Goal: Information Seeking & Learning: Learn about a topic

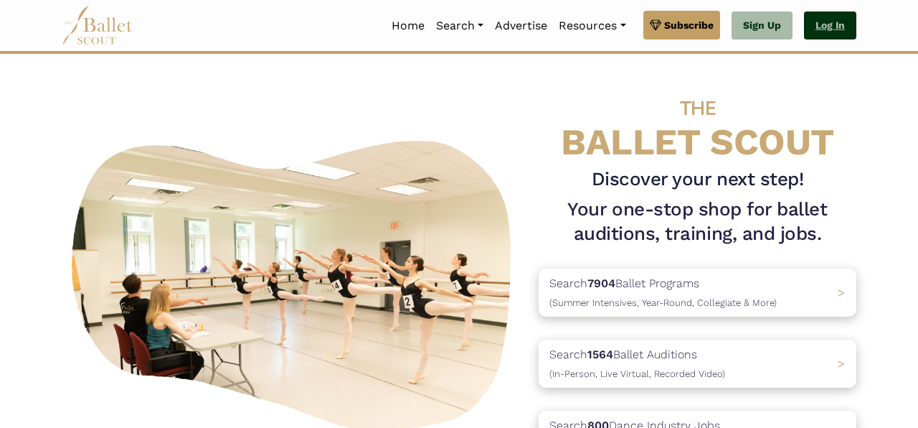
click at [839, 22] on link "Log In" at bounding box center [830, 25] width 52 height 29
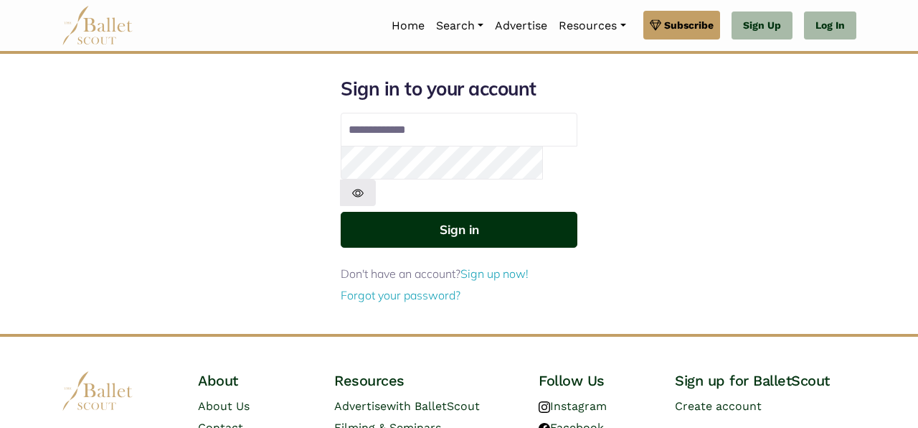
type input "**********"
click at [442, 212] on button "Sign in" at bounding box center [459, 229] width 237 height 35
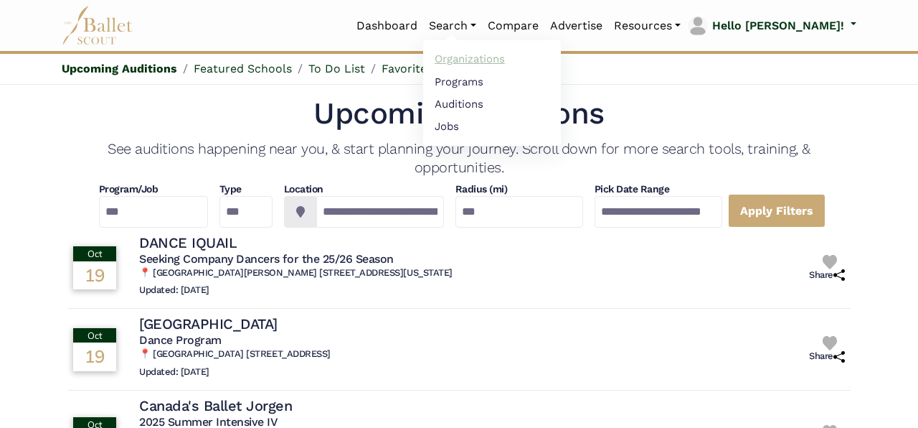
click at [509, 57] on link "Organizations" at bounding box center [492, 59] width 138 height 22
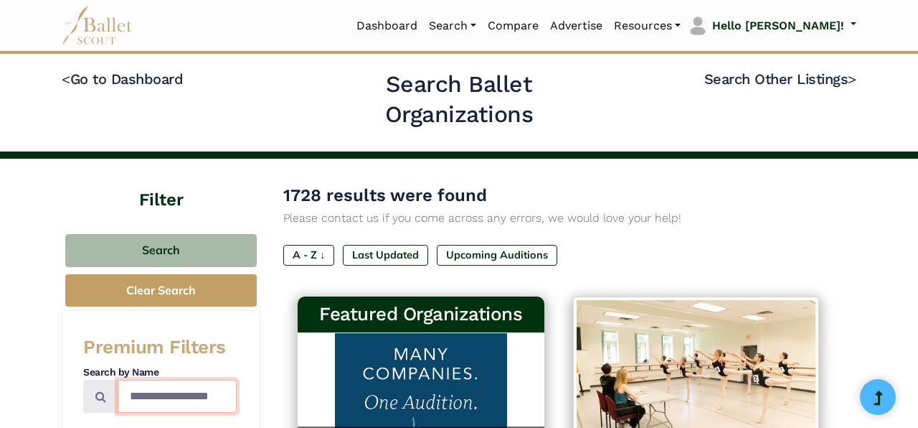
click at [190, 393] on input "Search by names..." at bounding box center [177, 397] width 119 height 34
type input "*********"
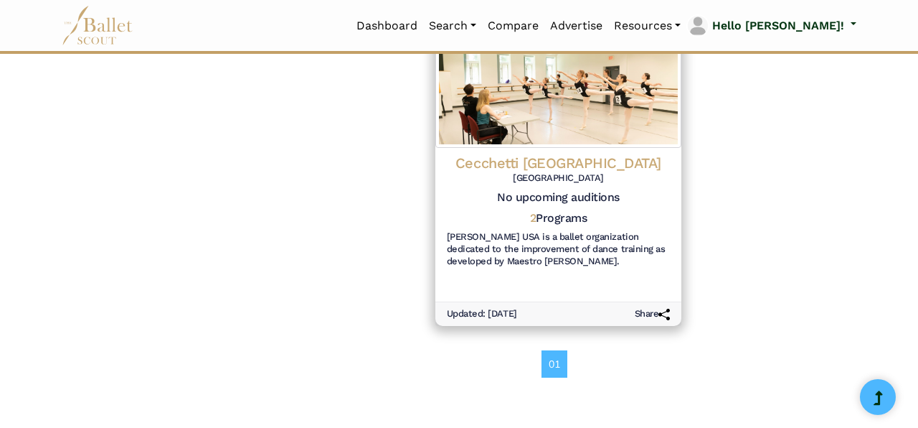
scroll to position [625, 0]
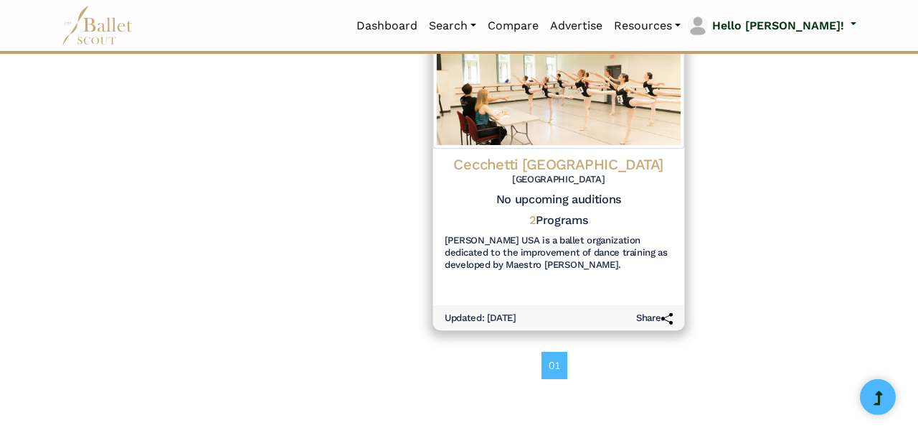
click at [560, 159] on h4 "Cecchetti [GEOGRAPHIC_DATA]" at bounding box center [559, 163] width 228 height 19
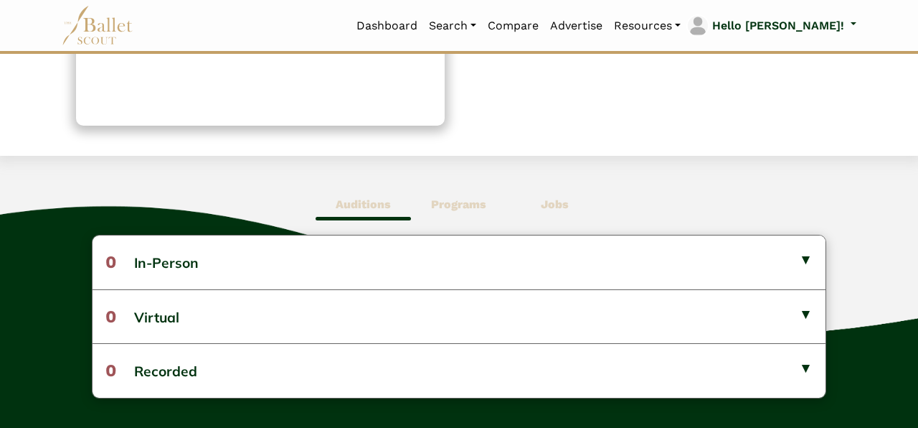
scroll to position [274, 0]
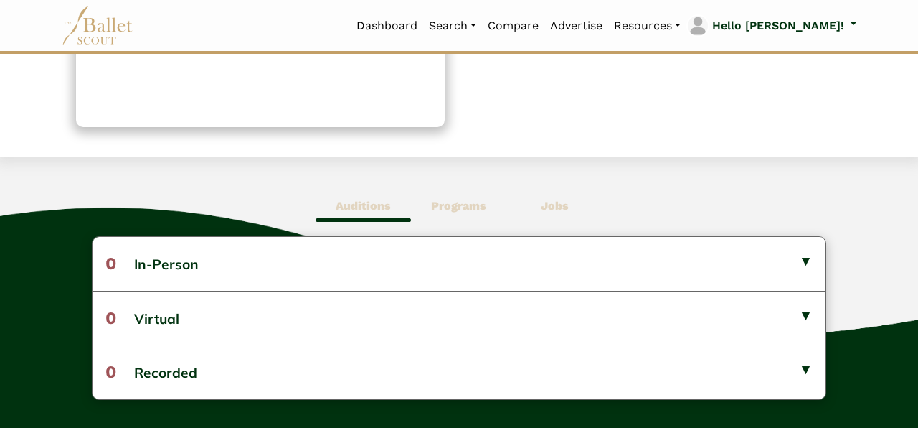
click at [449, 199] on b "Programs" at bounding box center [458, 206] width 55 height 14
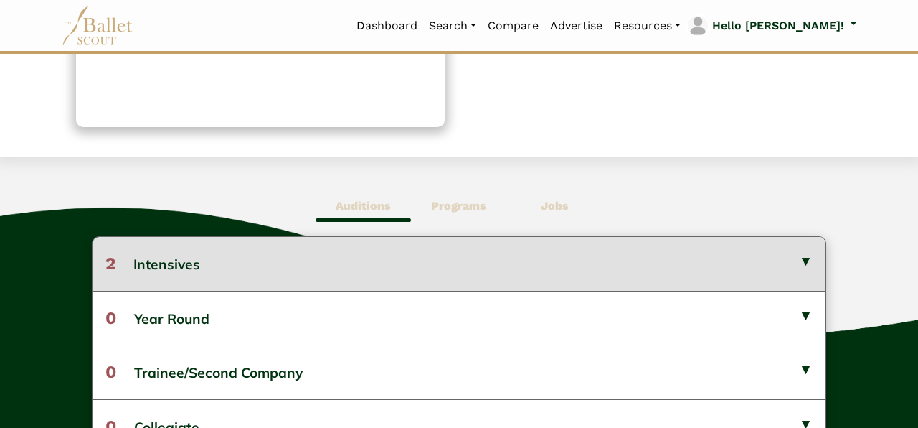
click at [476, 272] on button "2 Intensives" at bounding box center [459, 263] width 733 height 53
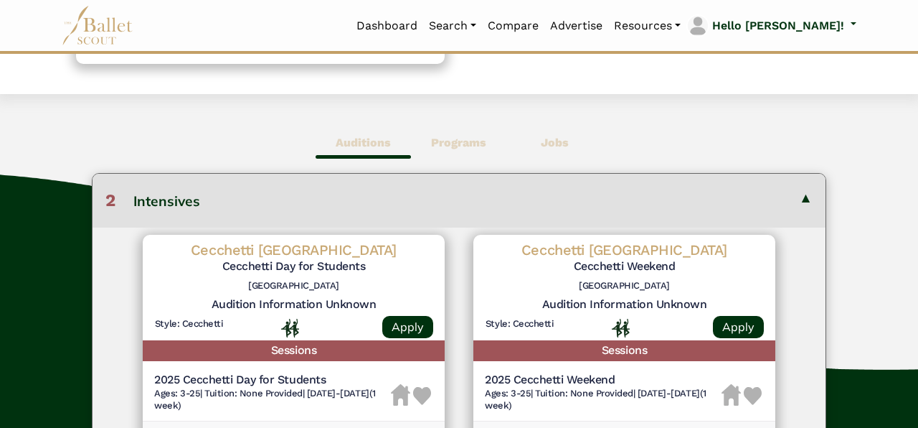
scroll to position [336, 0]
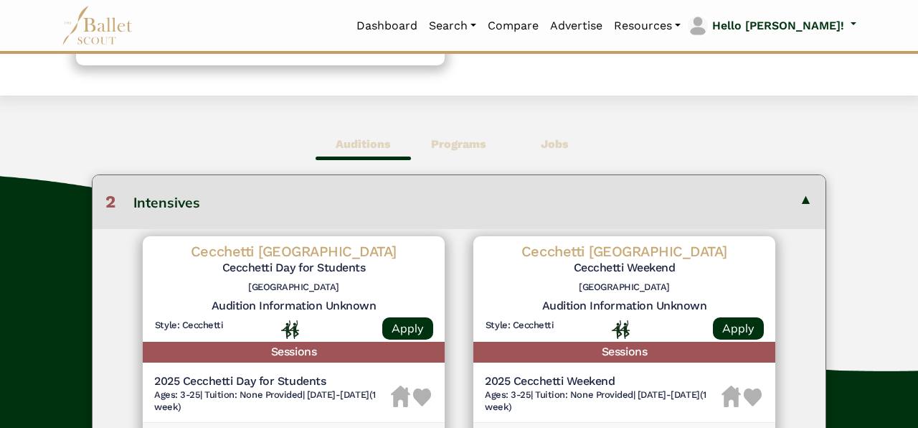
click at [480, 202] on button "2 Intensives" at bounding box center [459, 201] width 733 height 53
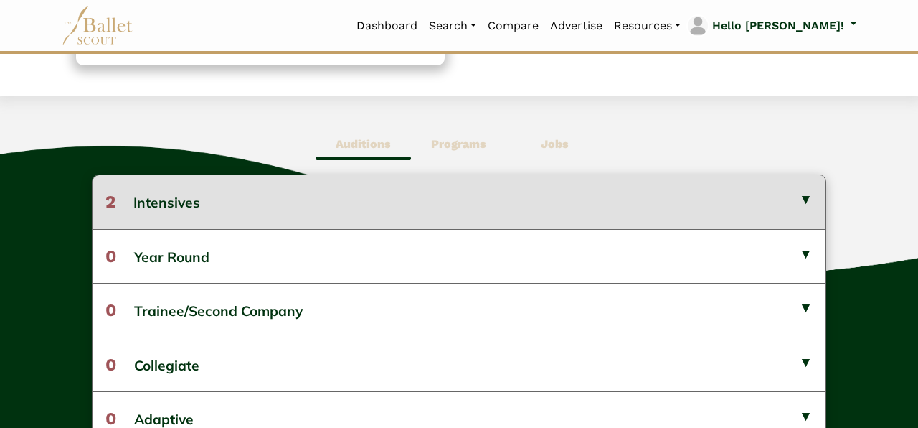
click at [480, 202] on button "2 Intensives" at bounding box center [459, 201] width 733 height 53
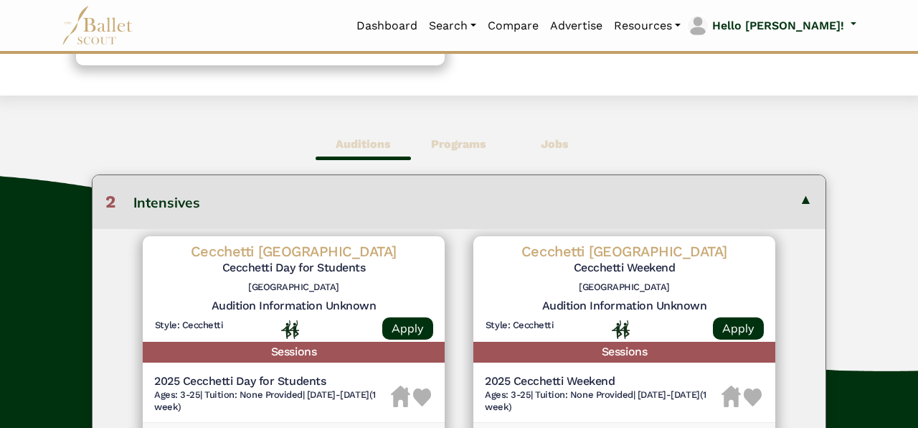
click at [480, 202] on button "2 Intensives" at bounding box center [459, 201] width 733 height 53
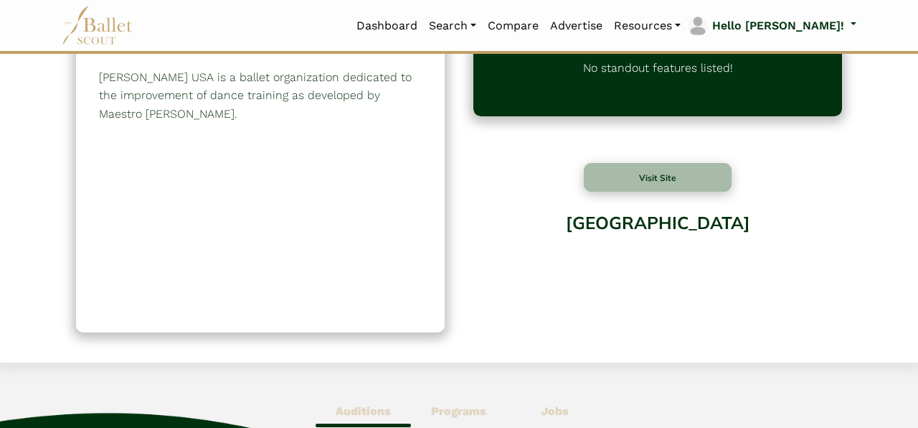
scroll to position [70, 0]
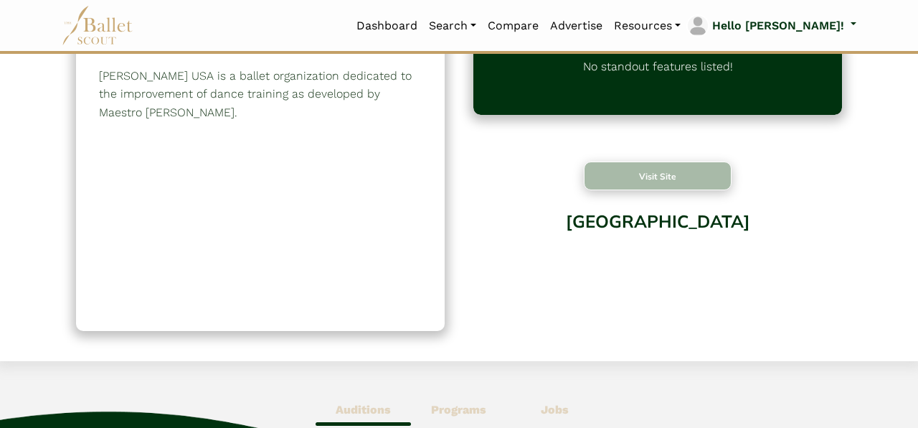
click at [671, 175] on button "Visit Site" at bounding box center [658, 175] width 148 height 29
